Goal: Find specific page/section: Find specific page/section

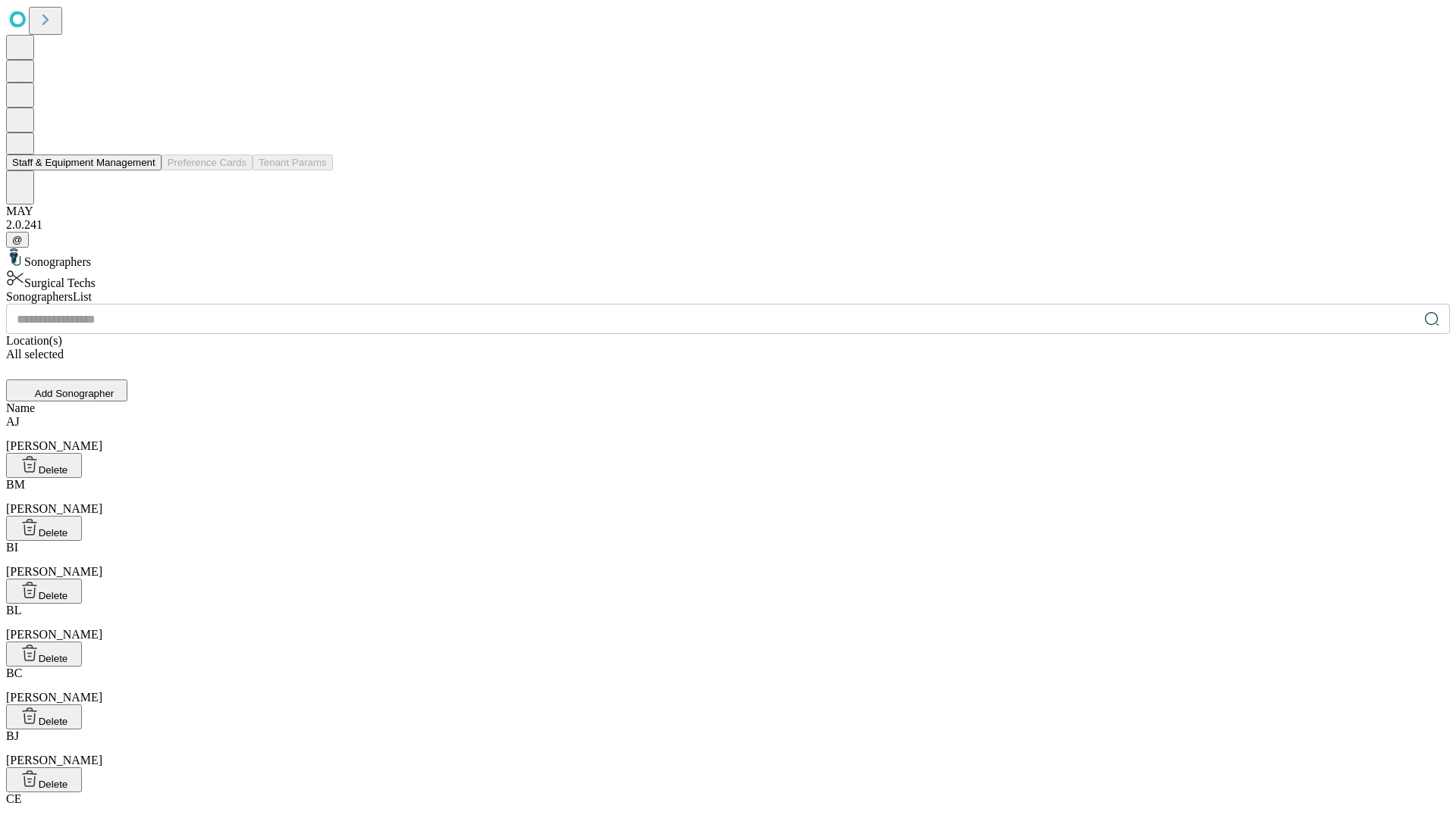
click at [144, 171] on button "Staff & Equipment Management" at bounding box center [84, 162] width 155 height 16
